Goal: Task Accomplishment & Management: Manage account settings

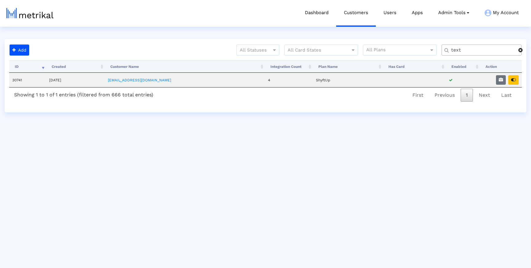
click at [518, 50] on span at bounding box center [520, 50] width 4 height 5
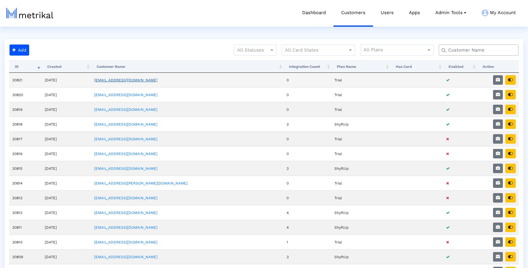
click at [146, 78] on link "[EMAIL_ADDRESS][DOMAIN_NAME]" at bounding box center [125, 80] width 63 height 4
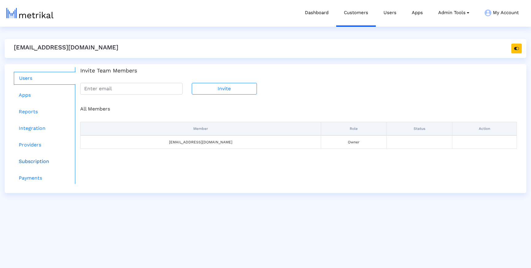
click at [34, 157] on link "Subscription" at bounding box center [45, 161] width 62 height 12
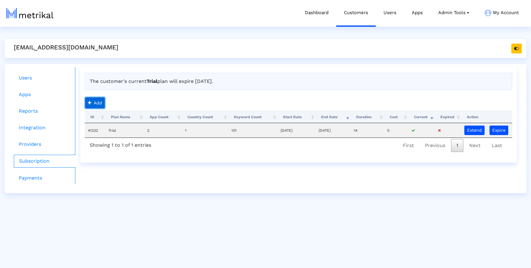
click at [95, 100] on button "Add" at bounding box center [95, 102] width 20 height 11
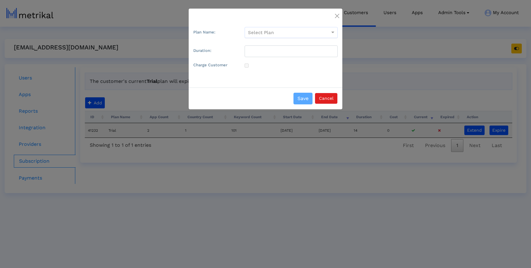
click at [261, 33] on input "Select Plan" at bounding box center [285, 32] width 75 height 7
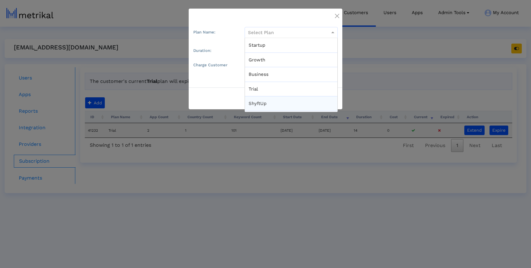
click at [266, 101] on div "ShyftUp" at bounding box center [291, 103] width 92 height 15
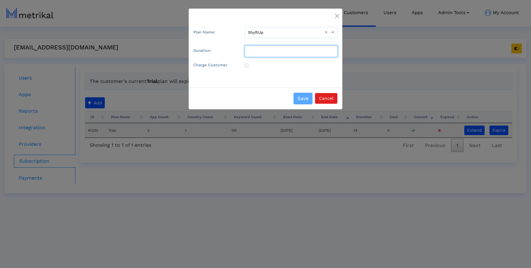
click at [264, 51] on input "Duration:" at bounding box center [290, 51] width 93 height 12
type input "30"
click at [302, 96] on button "Save" at bounding box center [302, 99] width 19 height 12
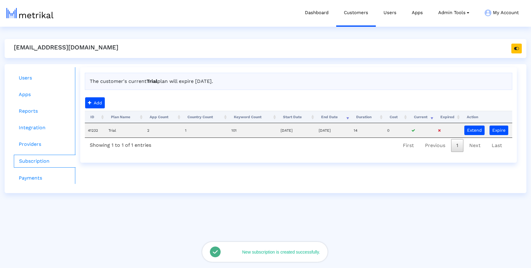
click at [273, 52] on div "[EMAIL_ADDRESS][DOMAIN_NAME]" at bounding box center [265, 48] width 521 height 19
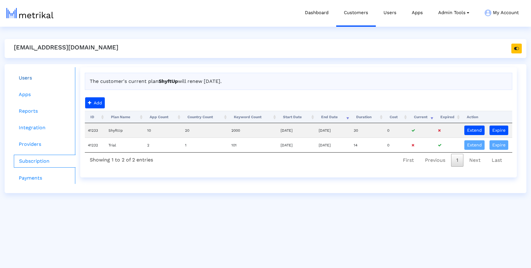
click at [41, 77] on link "Users" at bounding box center [45, 78] width 62 height 12
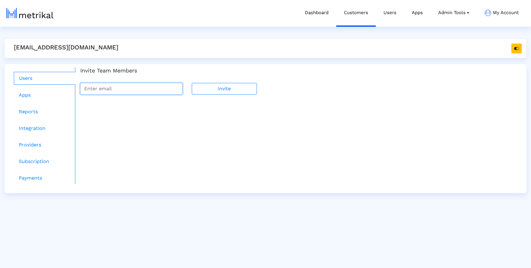
click at [130, 88] on input "email" at bounding box center [131, 89] width 102 height 12
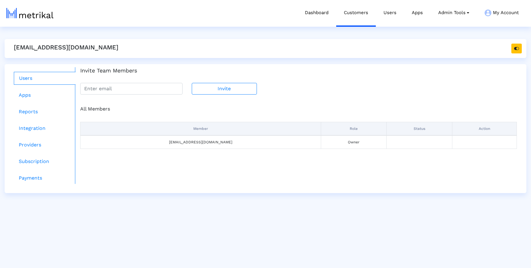
click at [152, 68] on h4 "Invite Team Members" at bounding box center [298, 70] width 436 height 7
click at [140, 87] on input "email" at bounding box center [131, 89] width 102 height 12
paste input "[EMAIL_ADDRESS][DOMAIN_NAME]"
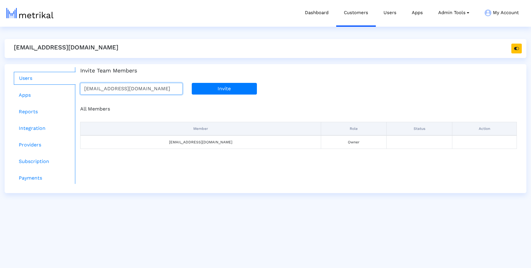
type input "[EMAIL_ADDRESS][DOMAIN_NAME]"
click at [212, 84] on button "Invite" at bounding box center [224, 89] width 65 height 12
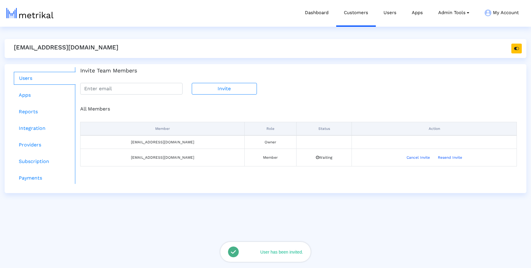
click at [164, 193] on html "Dashboard Customers Users Apps Admin Tools Task Manager Subscription Manager Pl…" at bounding box center [265, 96] width 531 height 193
